Goal: Task Accomplishment & Management: Complete application form

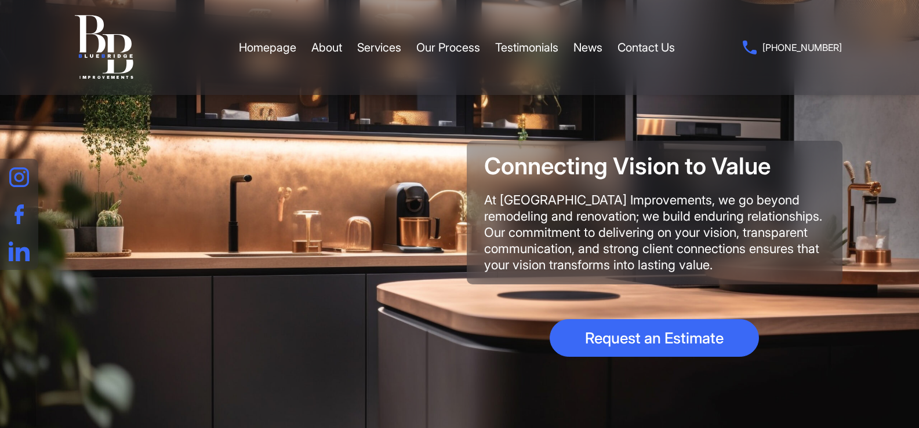
click at [617, 30] on link "Contact Us" at bounding box center [645, 47] width 57 height 35
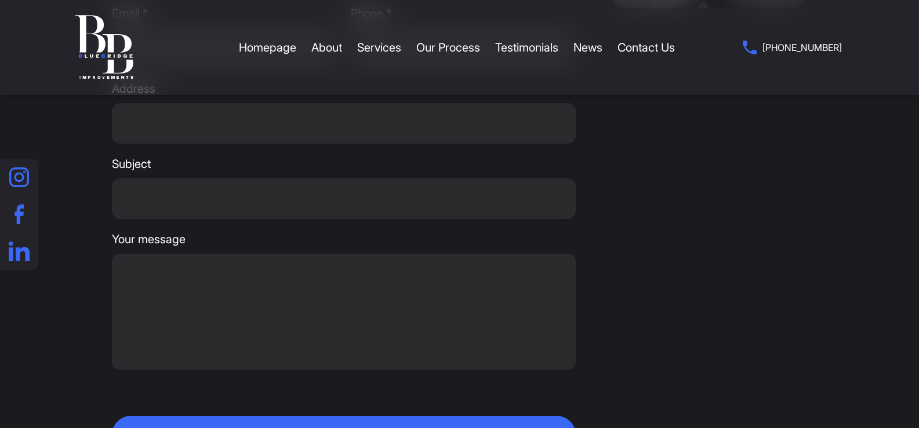
scroll to position [348, 0]
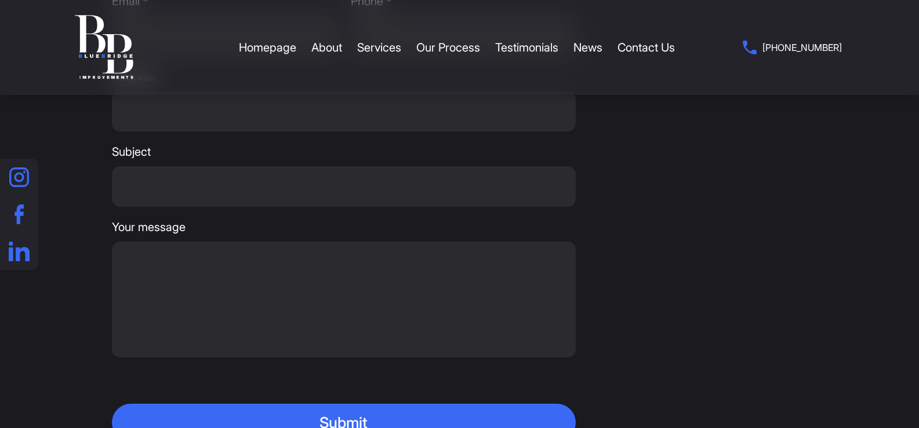
click at [99, 108] on div "BlueBridge Improvements operates various small to large remodeling & renovation…" at bounding box center [459, 138] width 765 height 608
click at [316, 130] on input "Address" at bounding box center [344, 111] width 464 height 41
type input "[STREET_ADDRESS][PERSON_NAME]"
type input "[PERSON_NAME]"
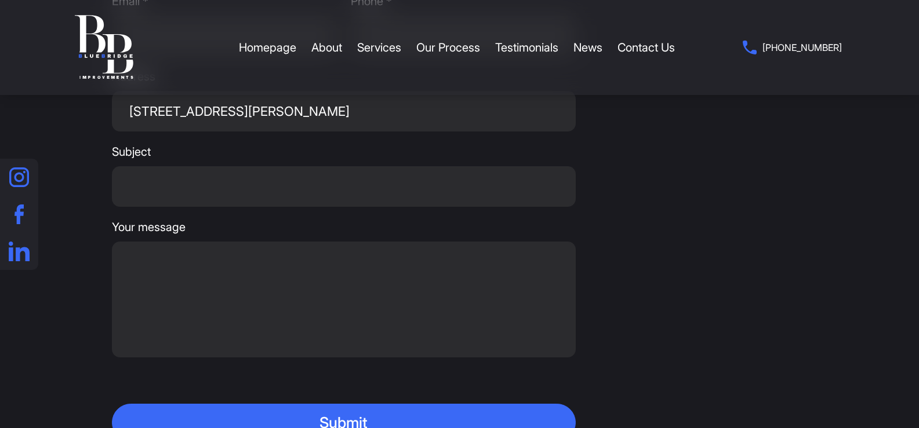
type input "[PERSON_NAME][EMAIL_ADDRESS][DOMAIN_NAME]"
type input "6292765171"
paste textarea "I was in the area the other day and would love an opportunity to provide you wi…"
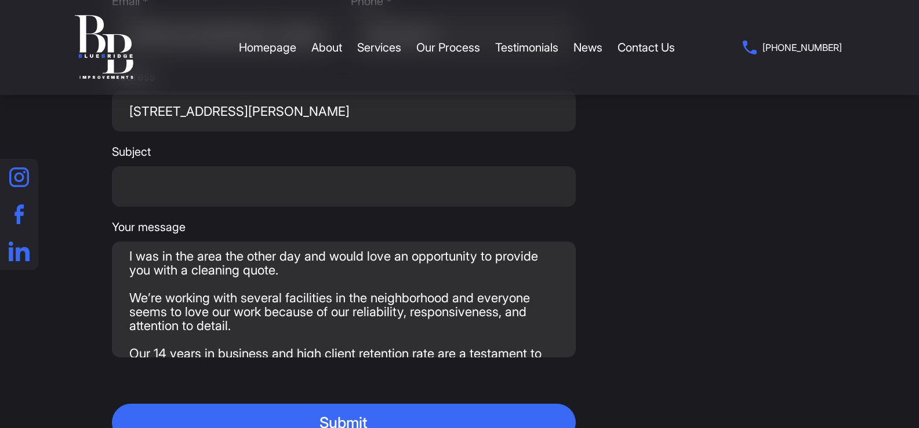
click at [273, 285] on textarea "I was in the area the other day and would love an opportunity to provide you wi…" at bounding box center [344, 300] width 464 height 116
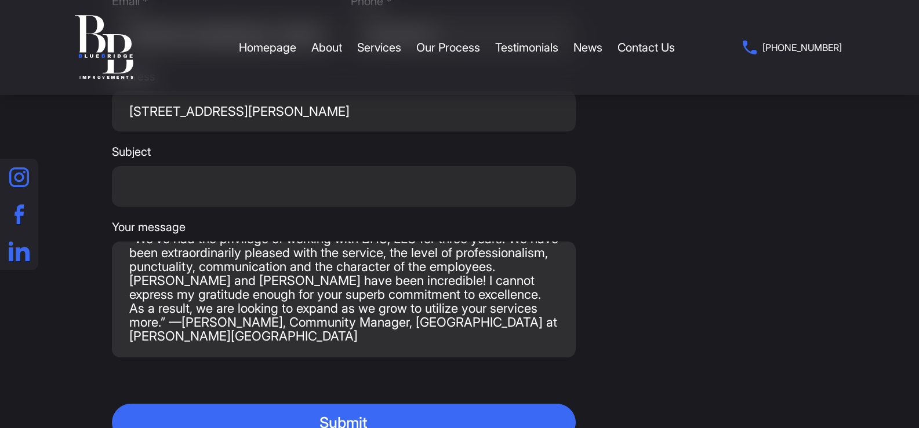
type textarea "I was in the area the other day and would love an opportunity to provide you wi…"
paste input "Cleaning quote"
click at [221, 195] on input "Cleaning quote" at bounding box center [344, 186] width 464 height 41
type input "Cleaning quote"
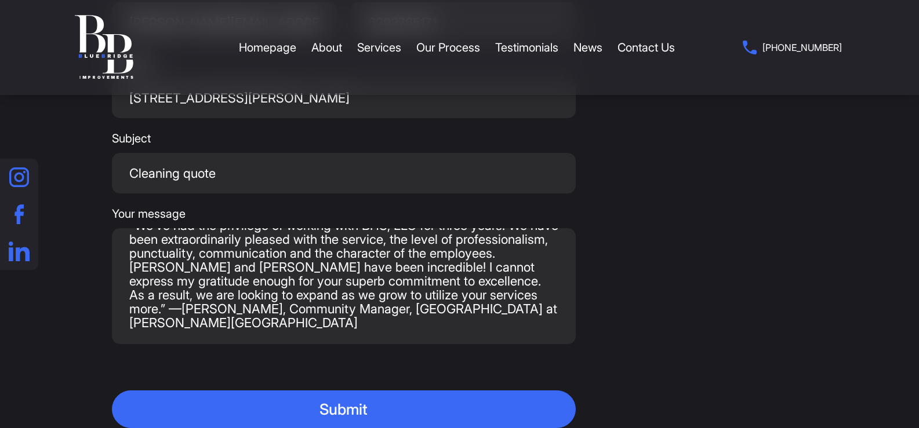
click at [112, 391] on button "Submit" at bounding box center [344, 410] width 464 height 38
click at [325, 242] on textarea "I was in the area the other day and would love an opportunity to provide you wi…" at bounding box center [344, 286] width 464 height 116
